Goal: Information Seeking & Learning: Understand process/instructions

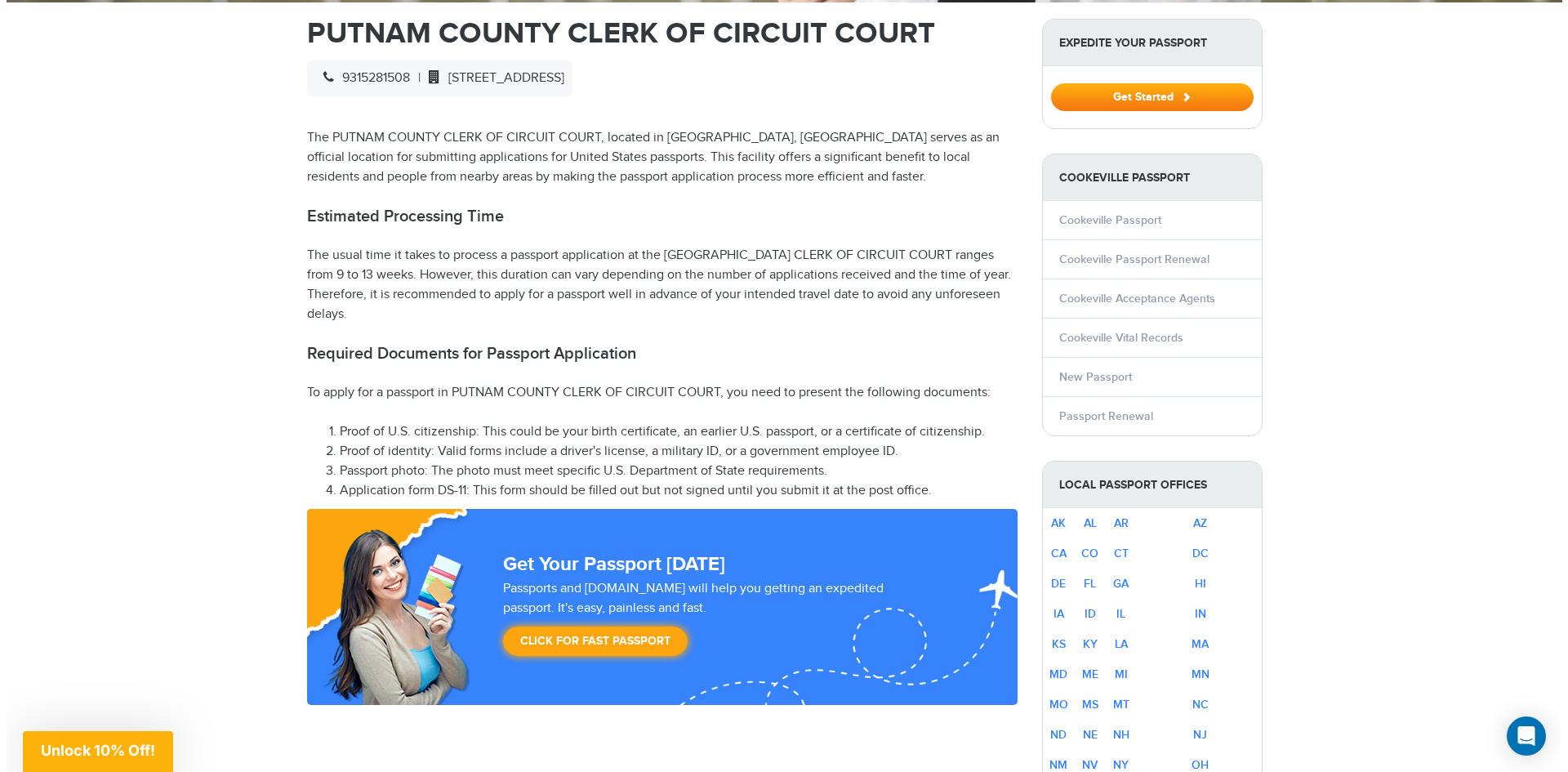
scroll to position [572, 0]
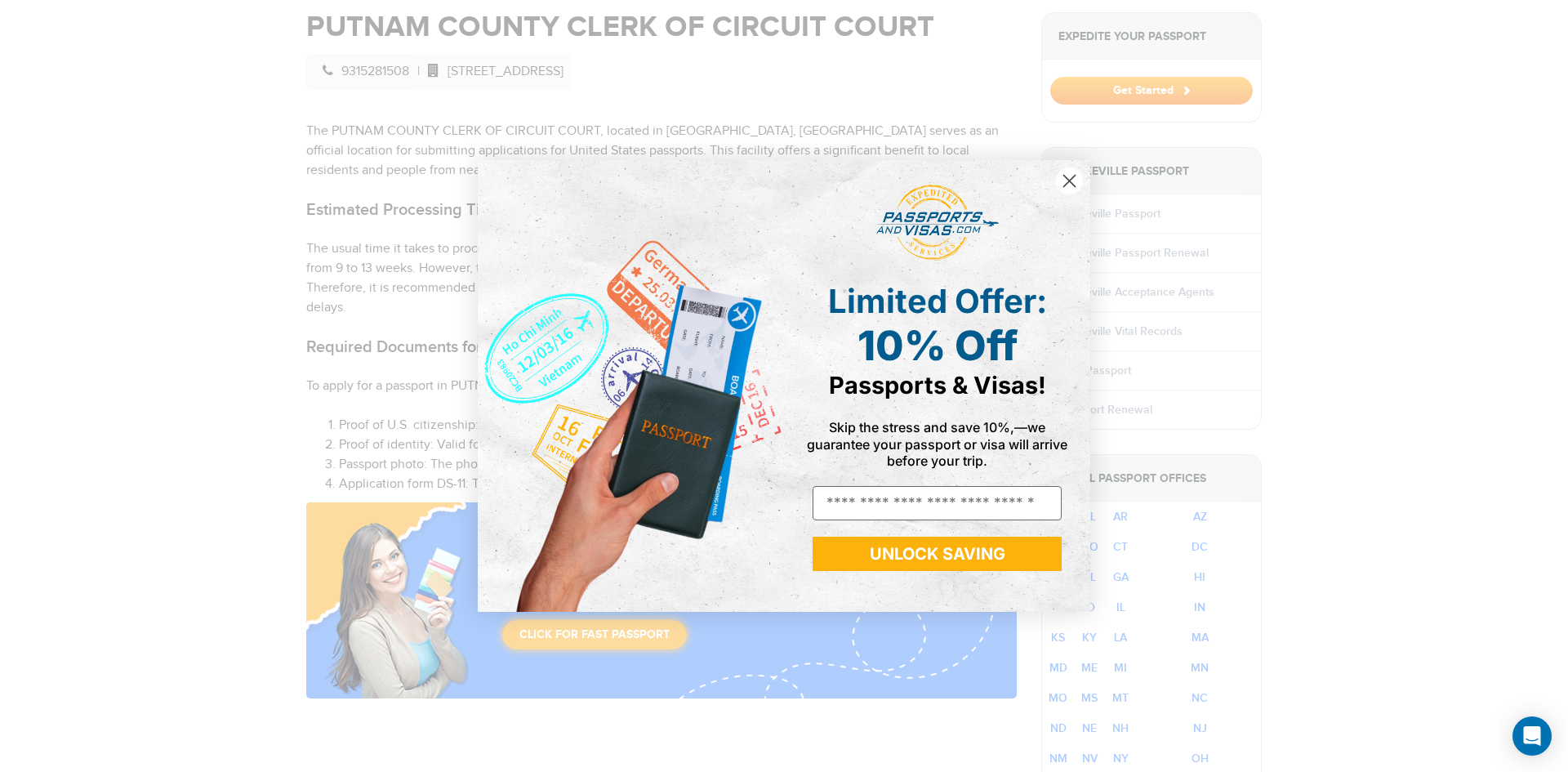
click at [1069, 181] on icon "Close dialog" at bounding box center [1070, 180] width 11 height 11
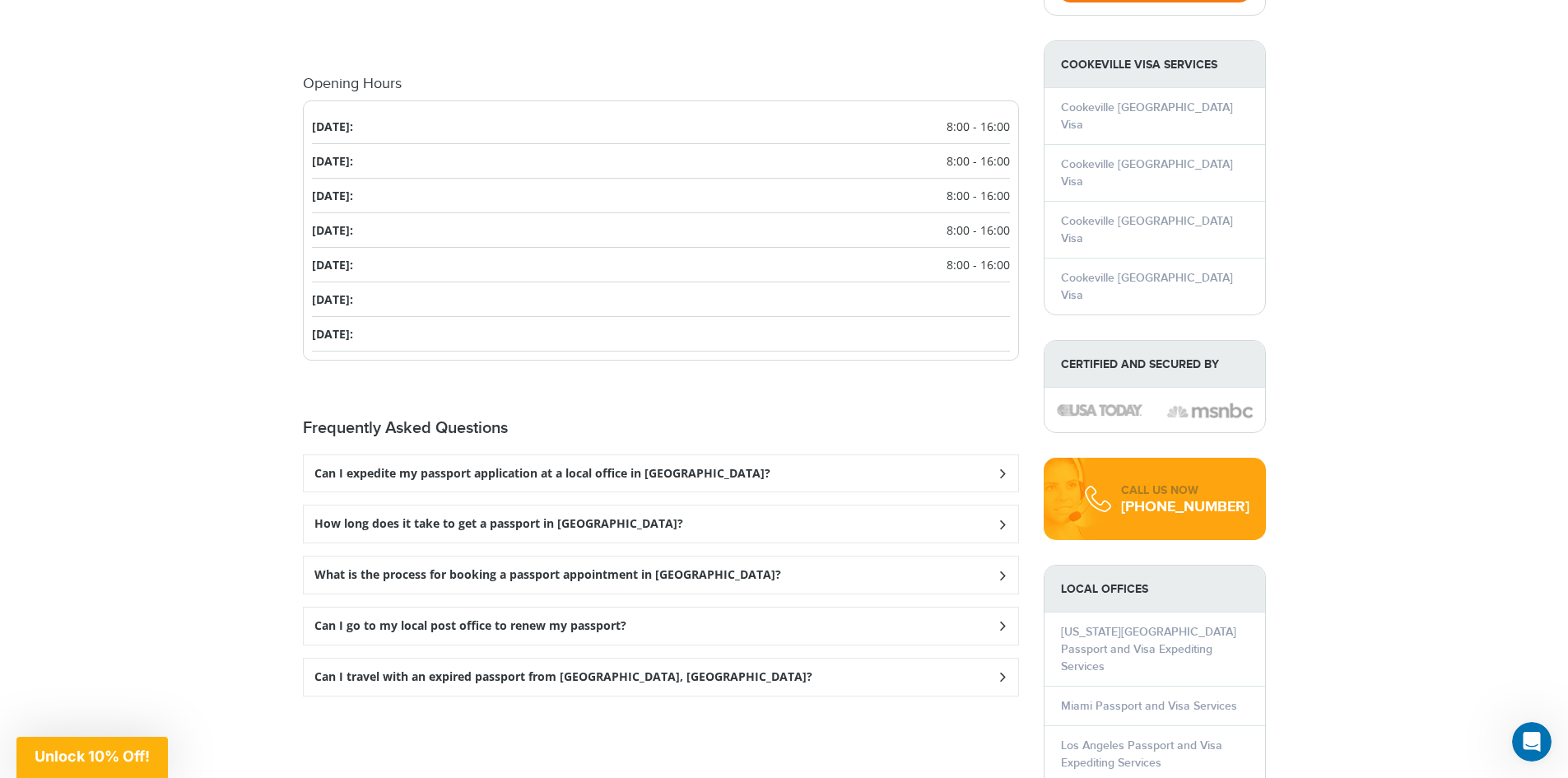
scroll to position [1729, 0]
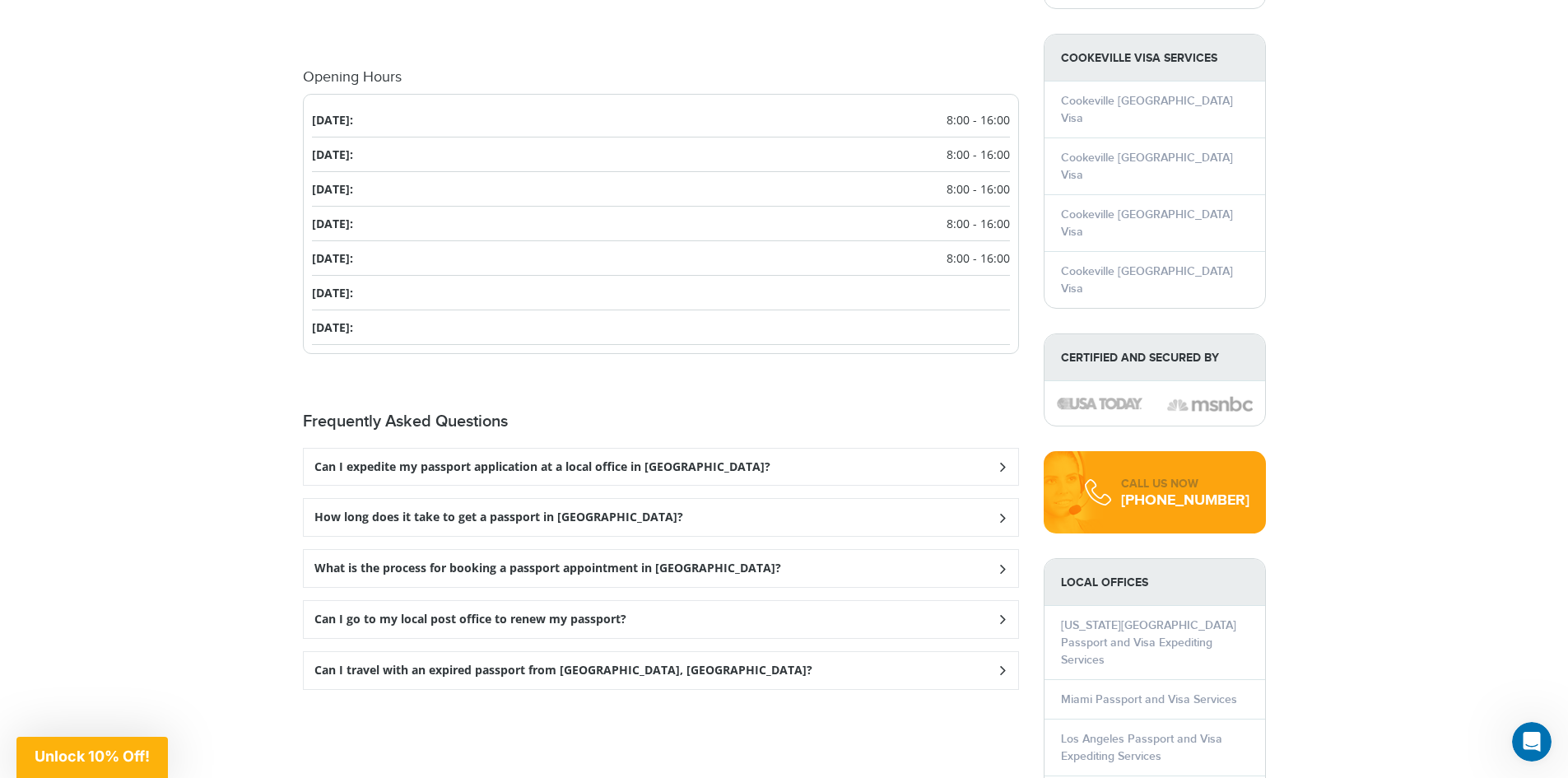
click at [540, 562] on h3 "What is the process for booking a passport appointment in [GEOGRAPHIC_DATA]?" at bounding box center [547, 569] width 467 height 14
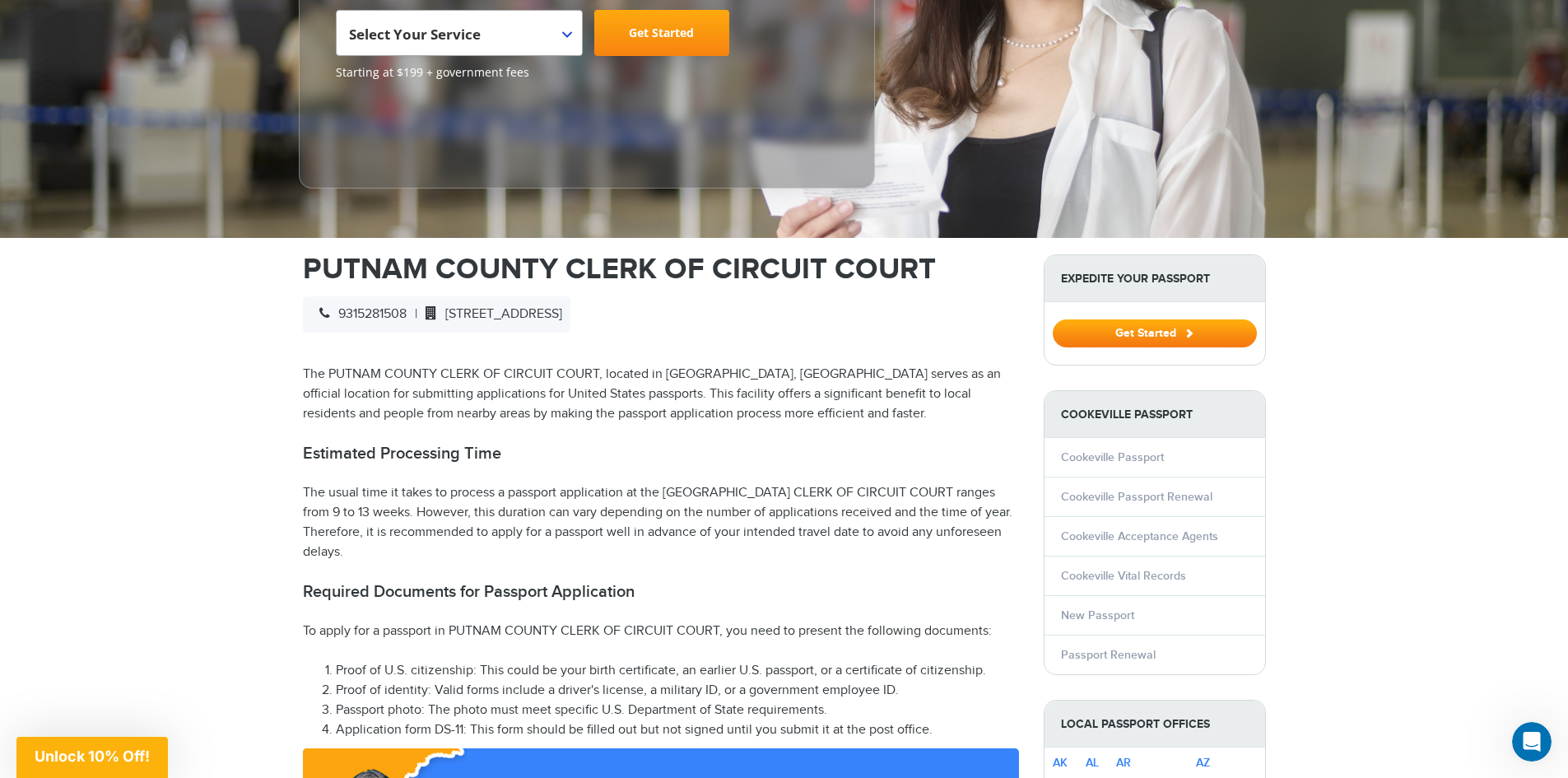
scroll to position [329, 0]
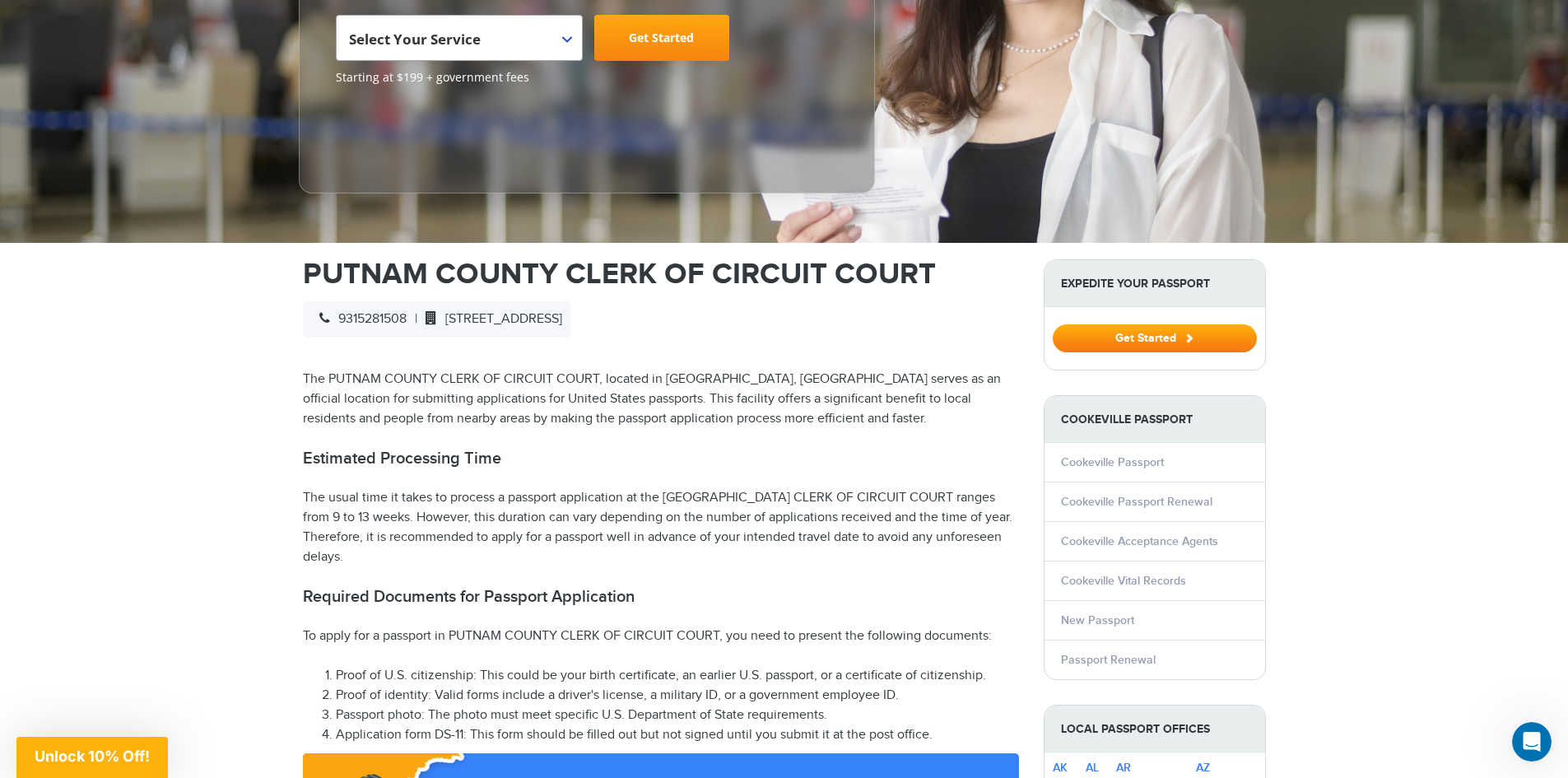
click at [1107, 613] on link "New Passport" at bounding box center [1098, 620] width 74 height 14
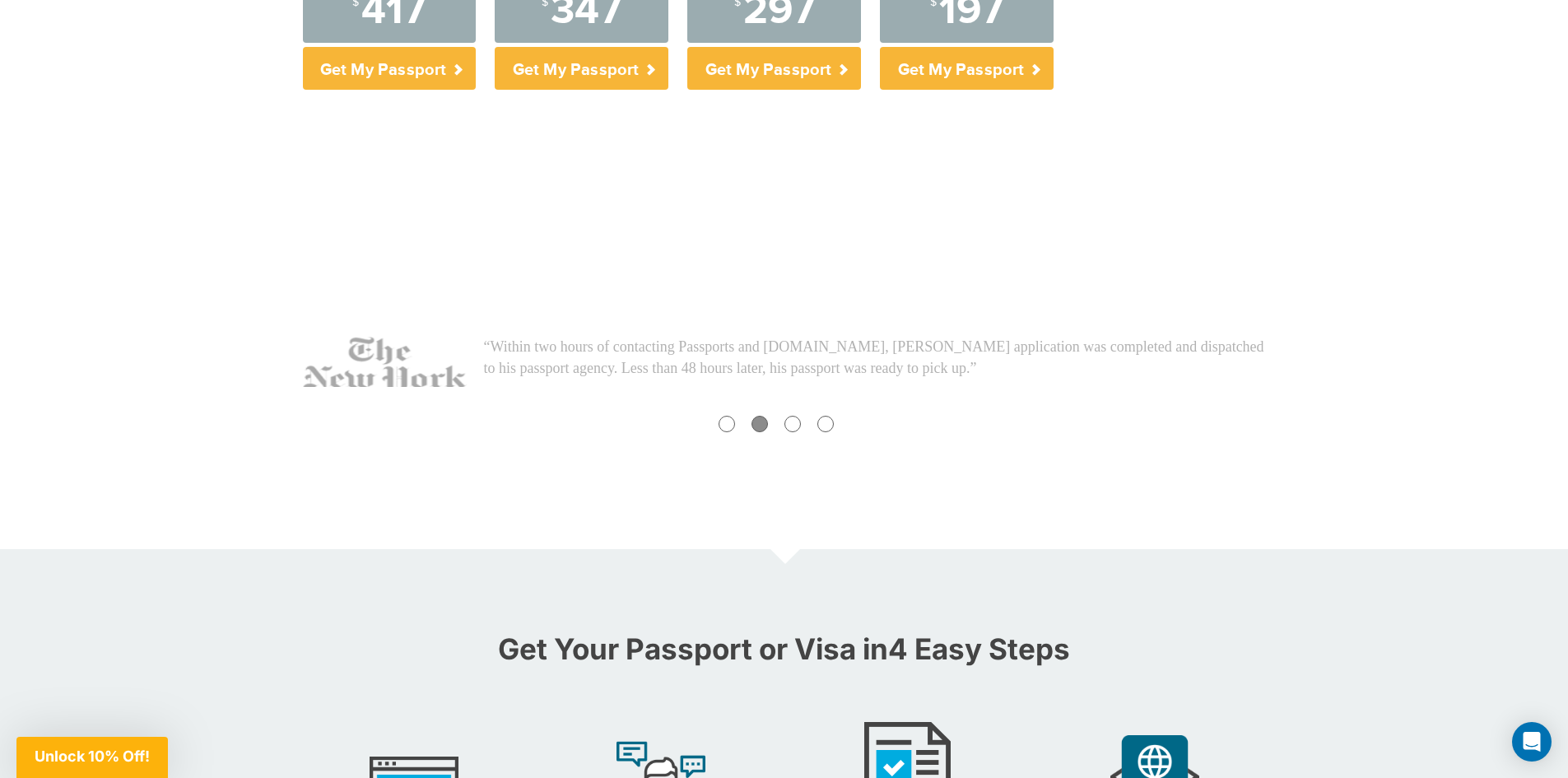
scroll to position [988, 0]
